Goal: Task Accomplishment & Management: Use online tool/utility

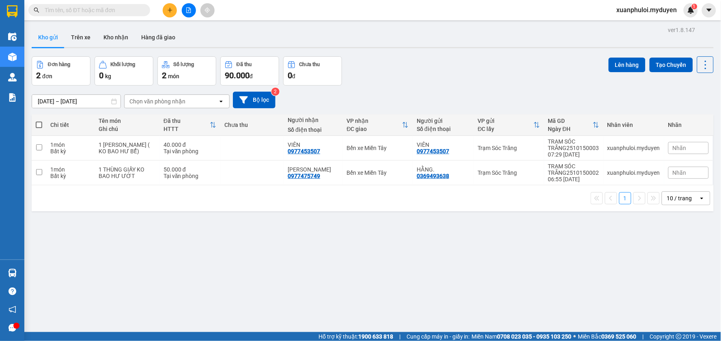
click at [41, 126] on span at bounding box center [39, 125] width 6 height 6
click at [39, 121] on input "checkbox" at bounding box center [39, 121] width 0 height 0
checkbox input "true"
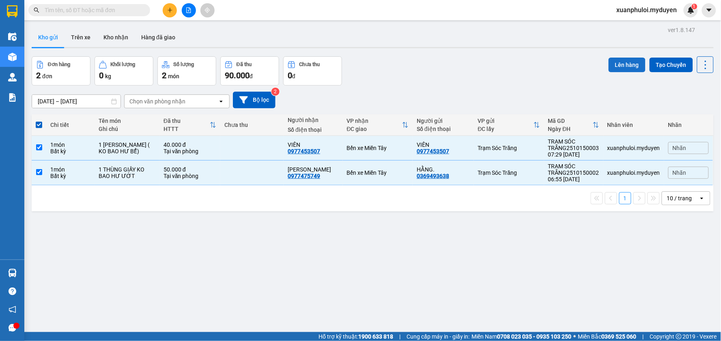
click at [619, 64] on button "Lên hàng" at bounding box center [627, 65] width 37 height 15
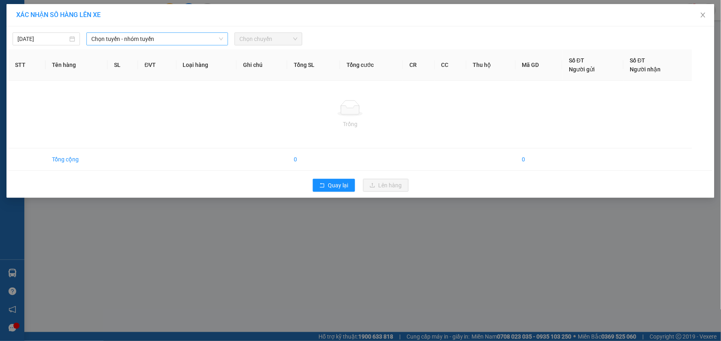
click at [140, 35] on span "Chọn tuyến - nhóm tuyến" at bounding box center [157, 39] width 132 height 12
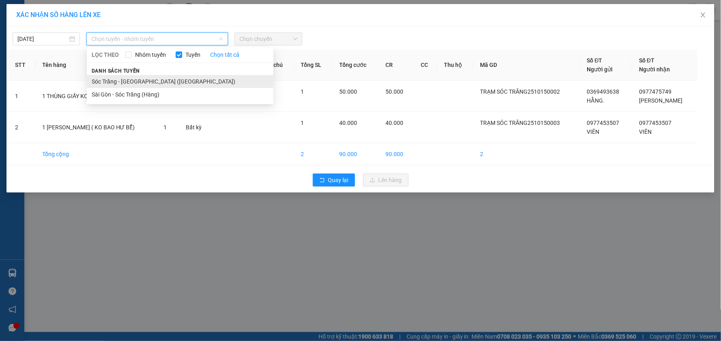
click at [142, 84] on li "Sóc Trăng - [GEOGRAPHIC_DATA] ([GEOGRAPHIC_DATA])" at bounding box center [180, 81] width 187 height 13
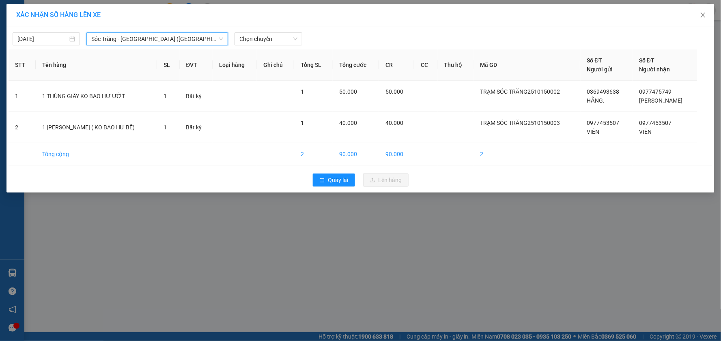
click at [265, 45] on div "Chọn chuyến" at bounding box center [268, 38] width 74 height 13
click at [271, 41] on span "Chọn chuyến" at bounding box center [268, 39] width 58 height 12
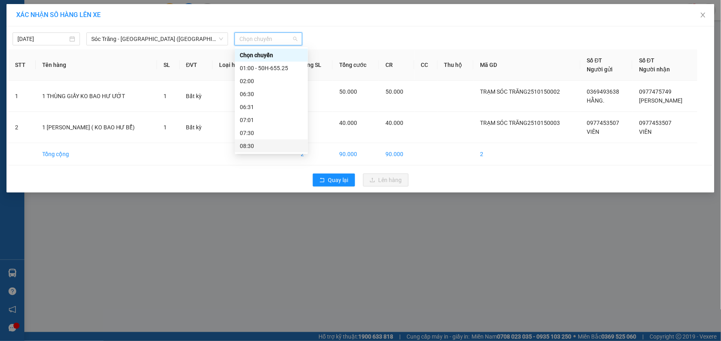
click at [264, 145] on div "08:30" at bounding box center [271, 146] width 63 height 9
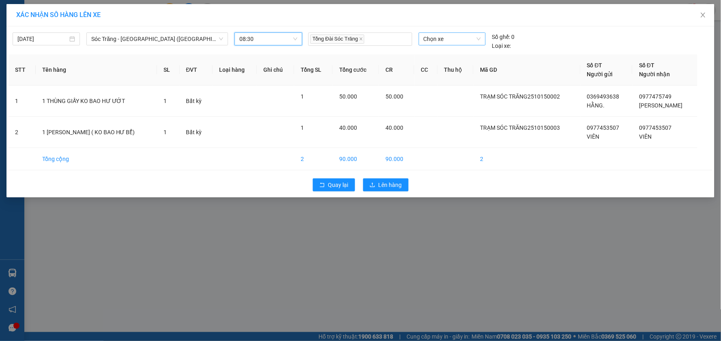
click at [440, 39] on span "Chọn xe" at bounding box center [452, 39] width 57 height 12
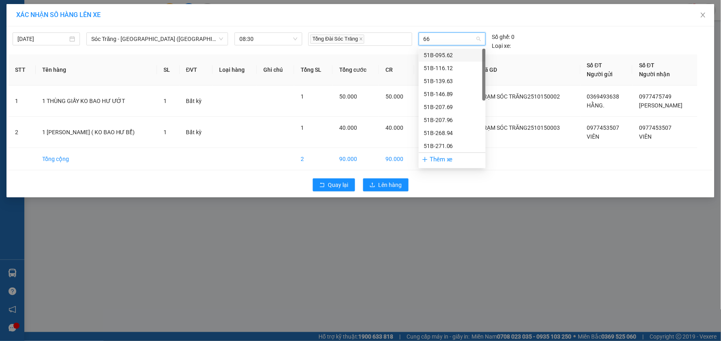
type input "668"
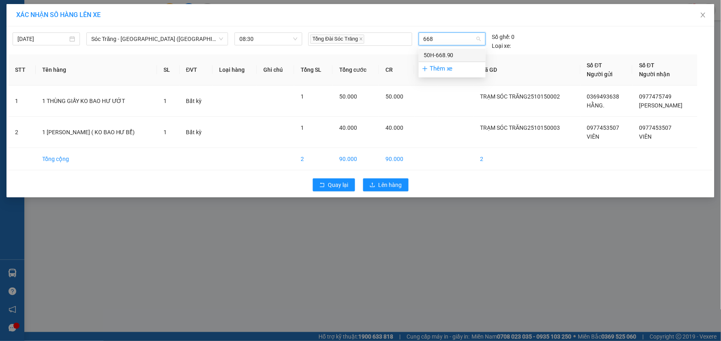
click at [445, 51] on div "50H-668.90" at bounding box center [452, 55] width 57 height 9
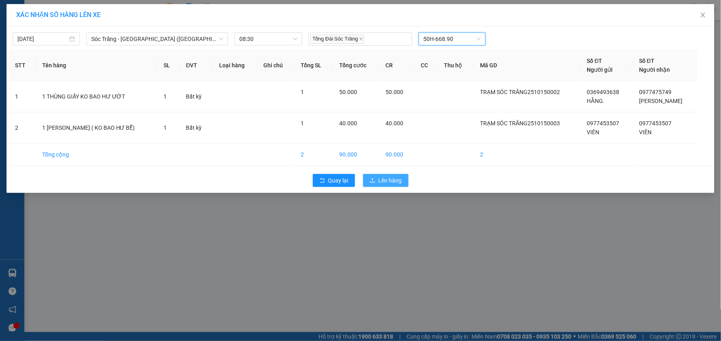
click at [393, 185] on span "Lên hàng" at bounding box center [391, 180] width 24 height 9
